Goal: Task Accomplishment & Management: Use online tool/utility

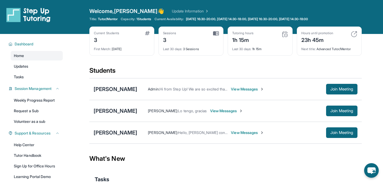
click at [285, 32] on img at bounding box center [285, 34] width 6 height 6
click at [120, 89] on div "[PERSON_NAME]" at bounding box center [116, 89] width 44 height 7
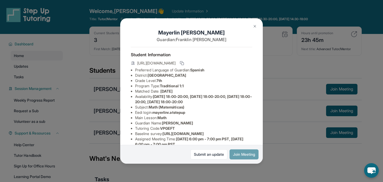
click at [246, 155] on button "Join Meeting" at bounding box center [243, 155] width 29 height 10
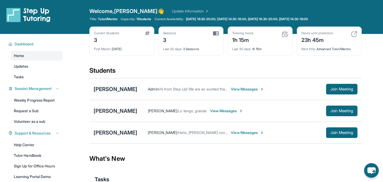
click at [117, 90] on div "[PERSON_NAME]" at bounding box center [116, 89] width 44 height 7
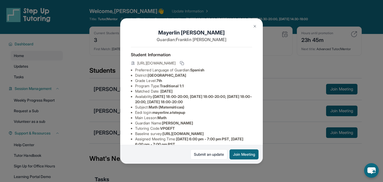
click at [254, 24] on button at bounding box center [254, 26] width 11 height 11
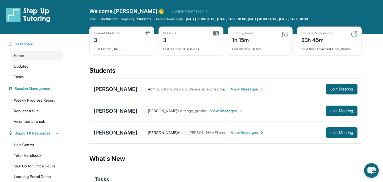
click at [242, 90] on span "View Messages" at bounding box center [247, 89] width 33 height 5
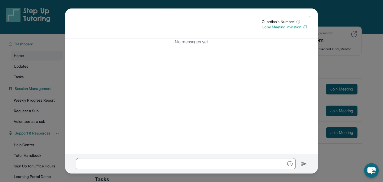
click at [311, 15] on img at bounding box center [310, 16] width 4 height 4
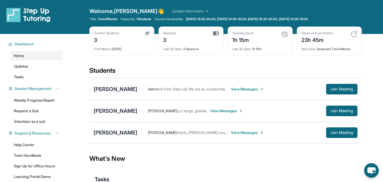
click at [236, 91] on span "View Messages" at bounding box center [247, 89] width 33 height 5
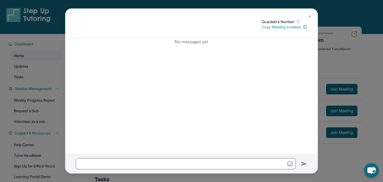
click at [306, 27] on img at bounding box center [304, 27] width 5 height 5
click at [312, 16] on img at bounding box center [310, 16] width 4 height 4
